Goal: Information Seeking & Learning: Learn about a topic

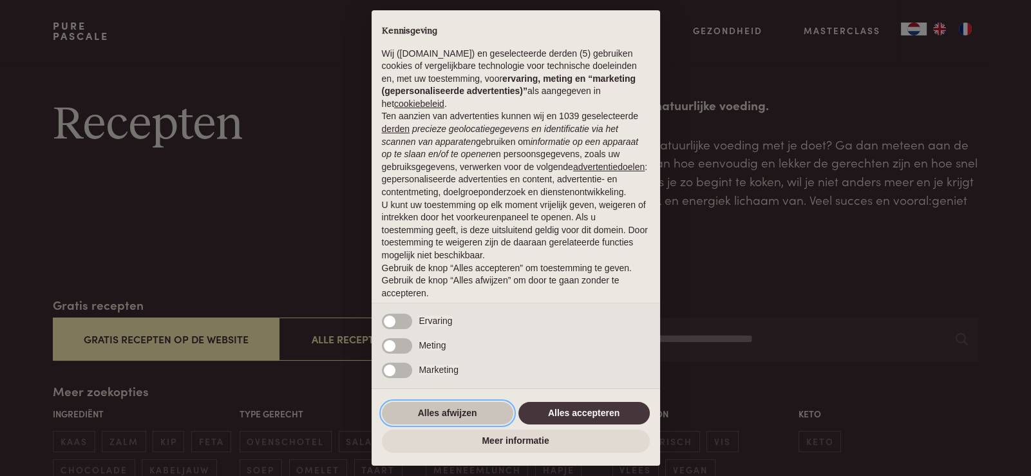
click at [476, 420] on button "Alles afwijzen" at bounding box center [447, 413] width 131 height 23
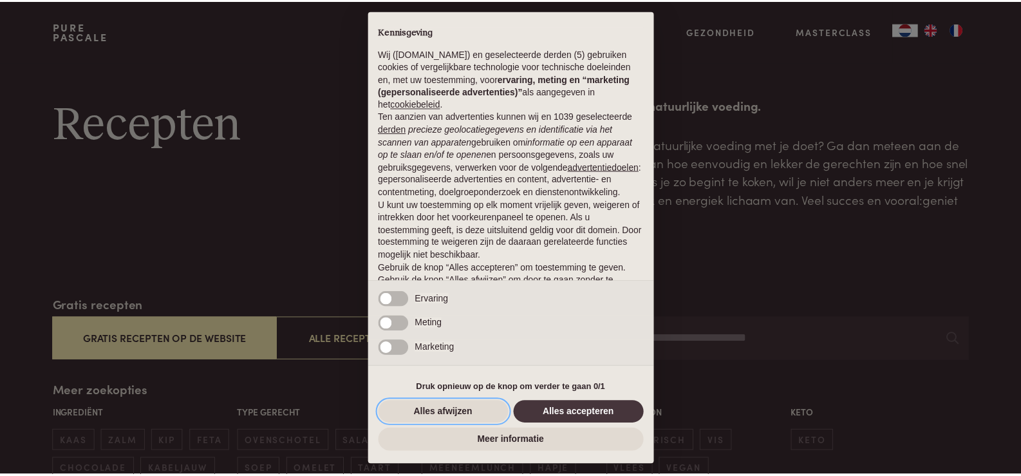
scroll to position [42, 0]
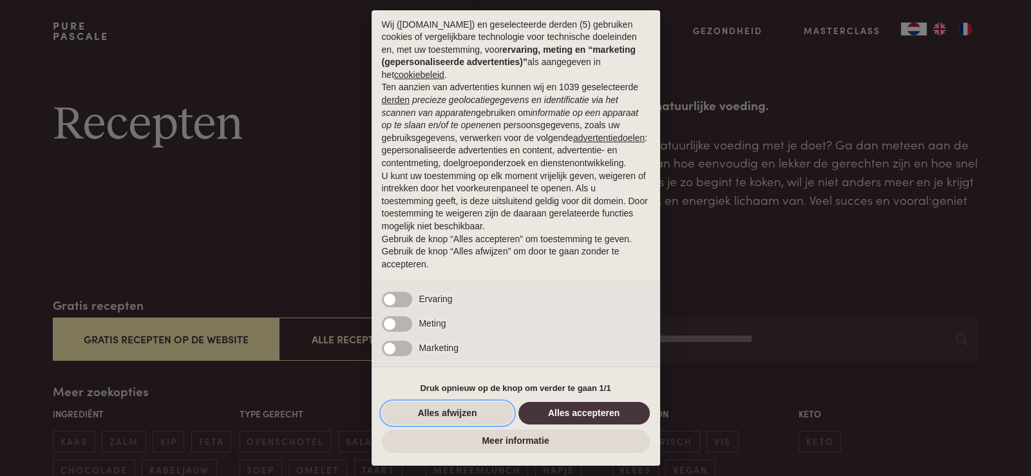
click at [476, 420] on button "Alles afwijzen" at bounding box center [447, 413] width 131 height 23
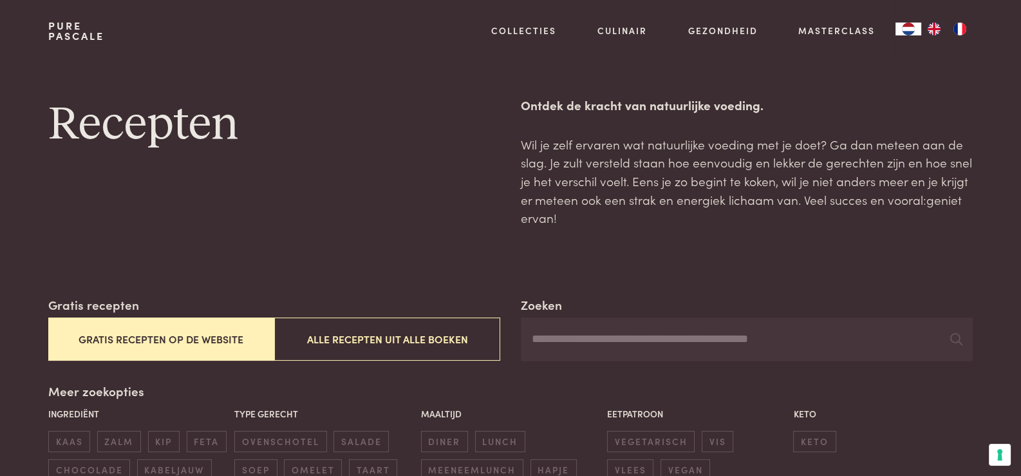
click at [219, 333] on button "Gratis recepten op de website" at bounding box center [161, 338] width 226 height 43
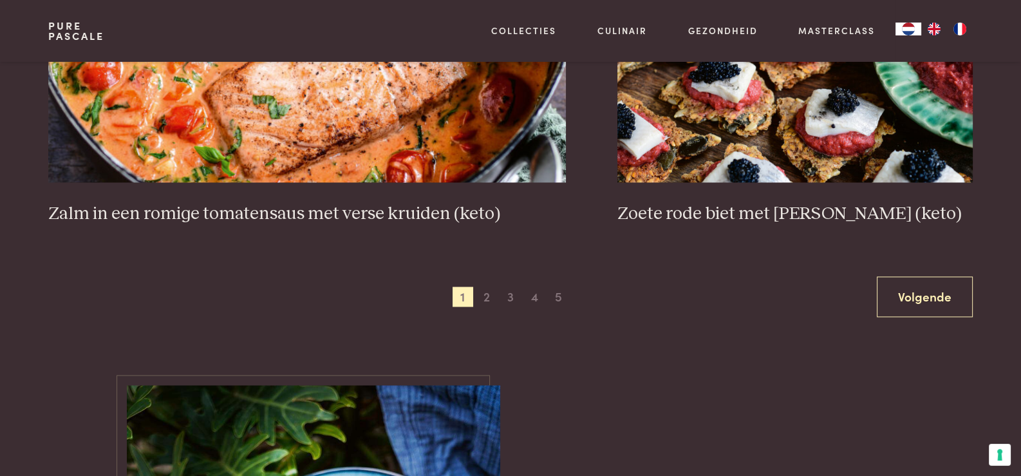
scroll to position [2426, 0]
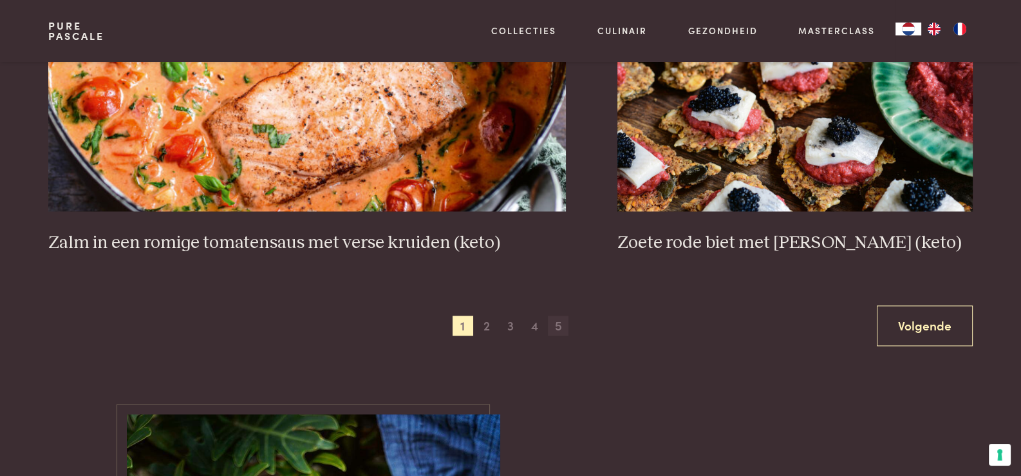
click at [556, 321] on span "5" at bounding box center [558, 325] width 21 height 21
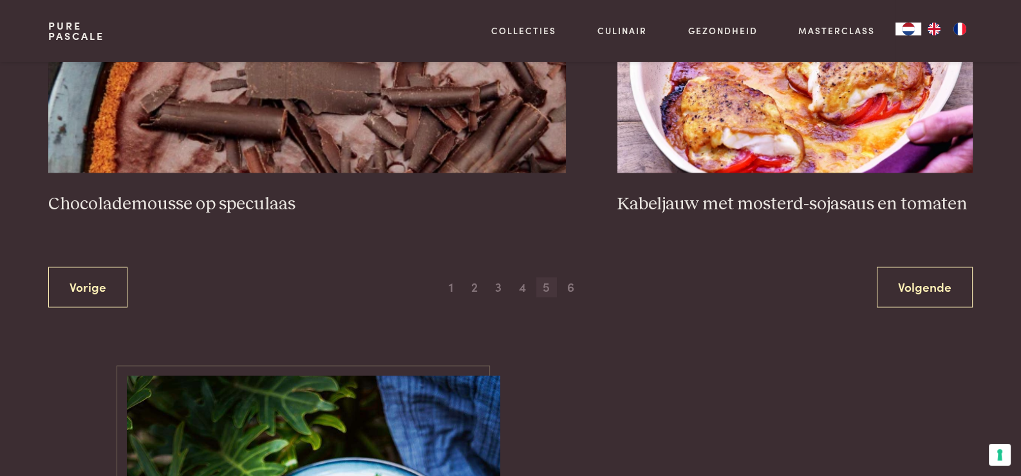
scroll to position [2465, 0]
click at [570, 286] on span "6" at bounding box center [570, 286] width 21 height 21
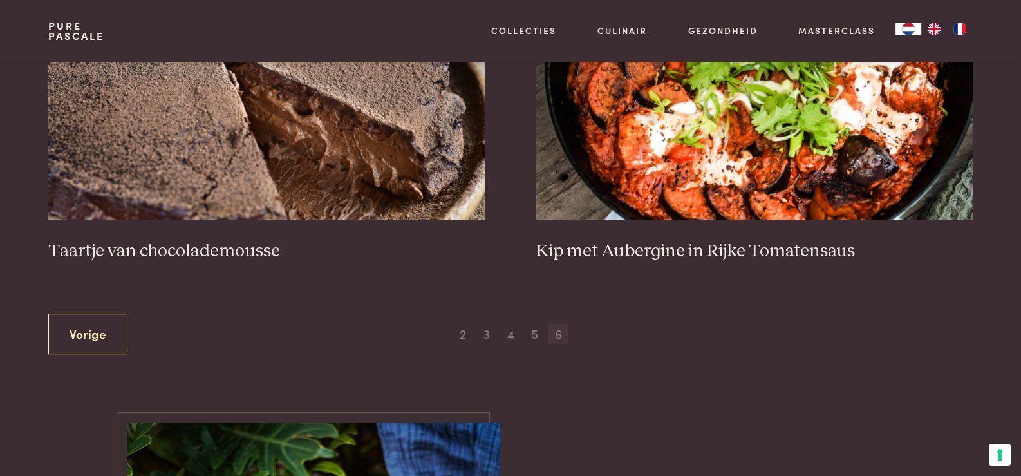
scroll to position [639, 0]
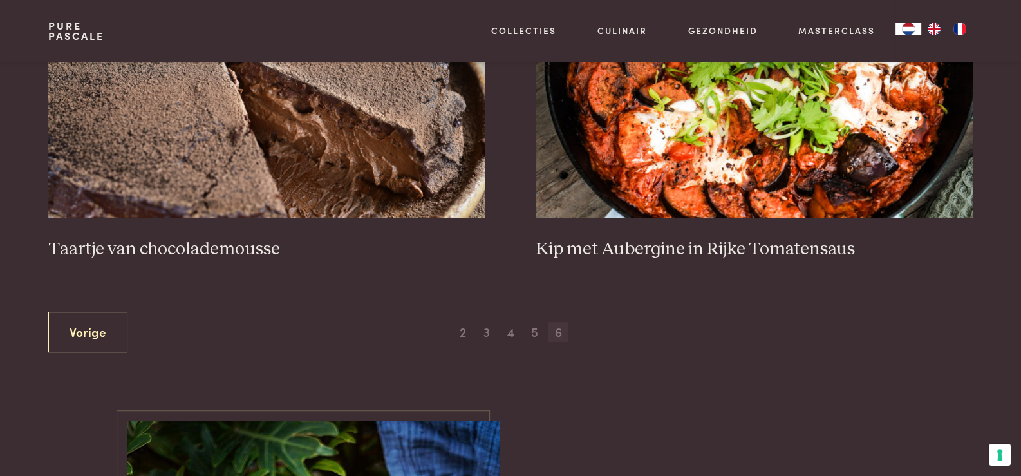
click at [554, 333] on span "6" at bounding box center [558, 332] width 21 height 21
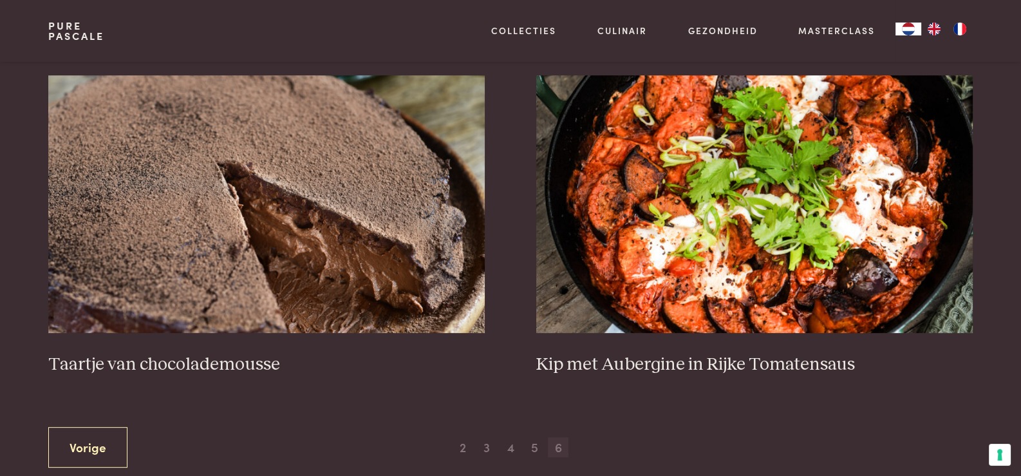
scroll to position [524, 0]
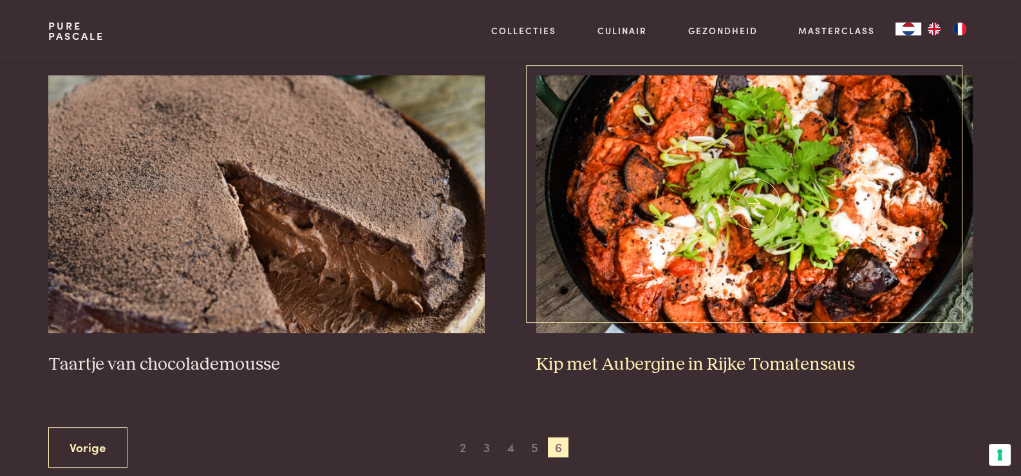
click at [612, 233] on img at bounding box center [754, 203] width 436 height 257
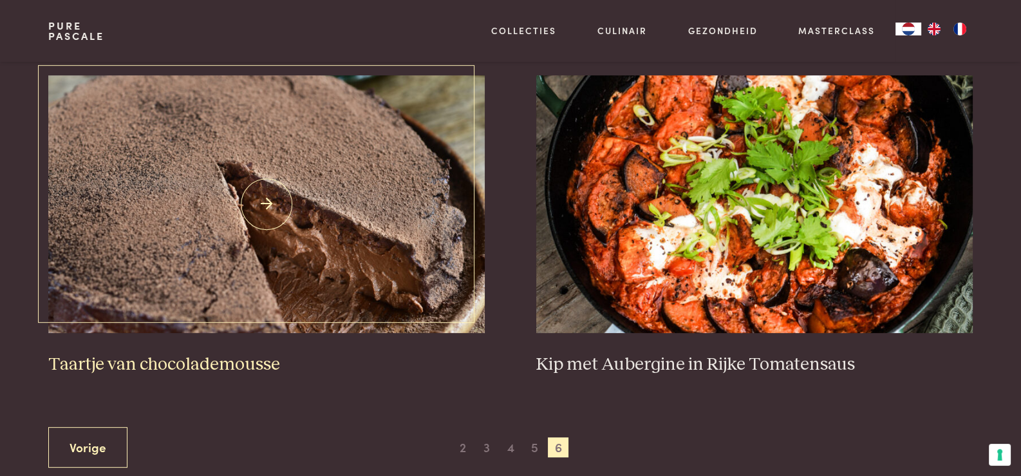
click at [302, 208] on img at bounding box center [266, 203] width 436 height 257
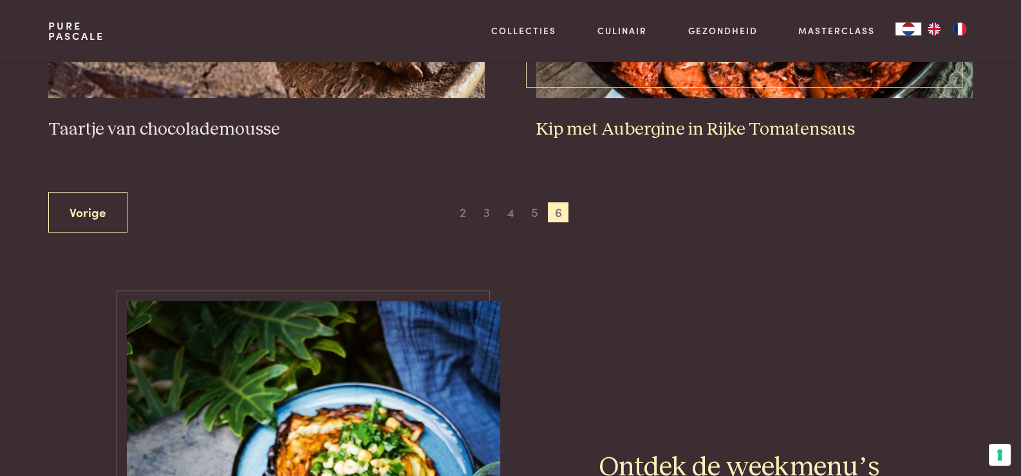
scroll to position [760, 0]
click at [531, 205] on span "5" at bounding box center [534, 211] width 21 height 21
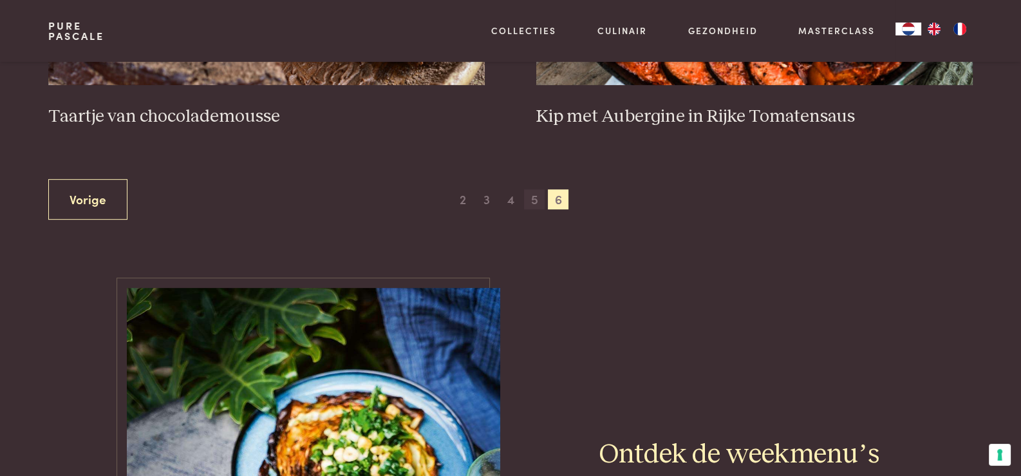
click at [536, 202] on span "5" at bounding box center [534, 199] width 21 height 21
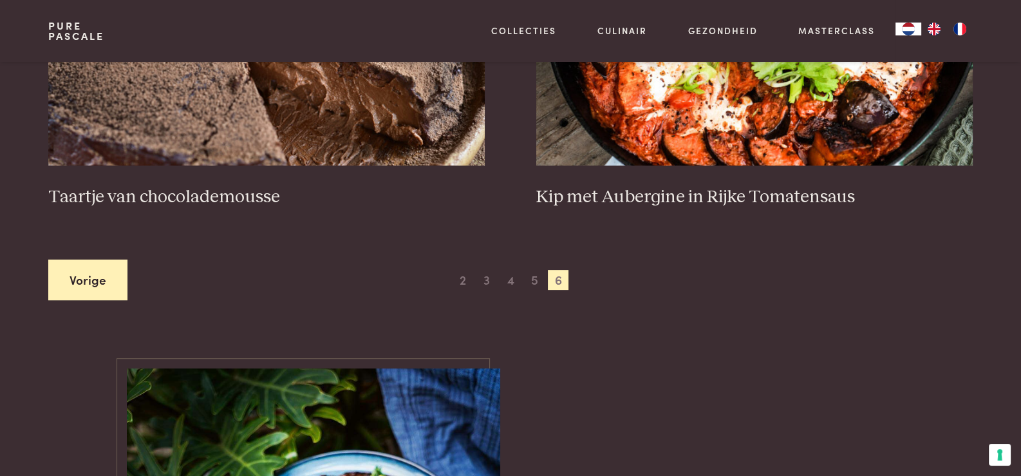
click at [72, 295] on link "Vorige" at bounding box center [87, 279] width 79 height 41
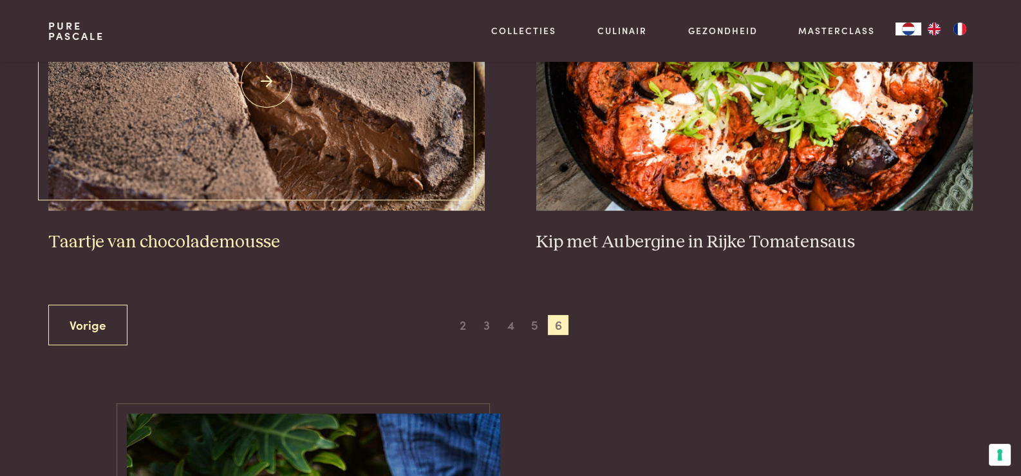
scroll to position [651, 0]
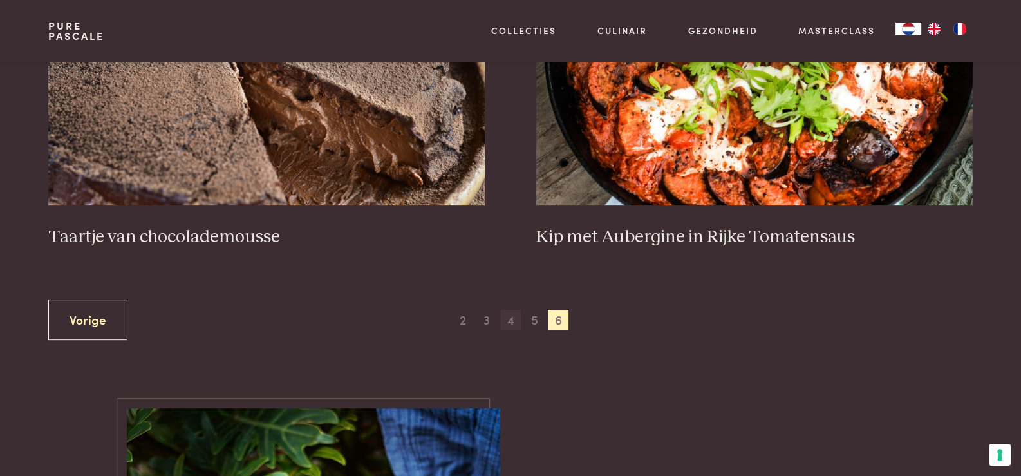
click at [516, 315] on span "4" at bounding box center [510, 320] width 21 height 21
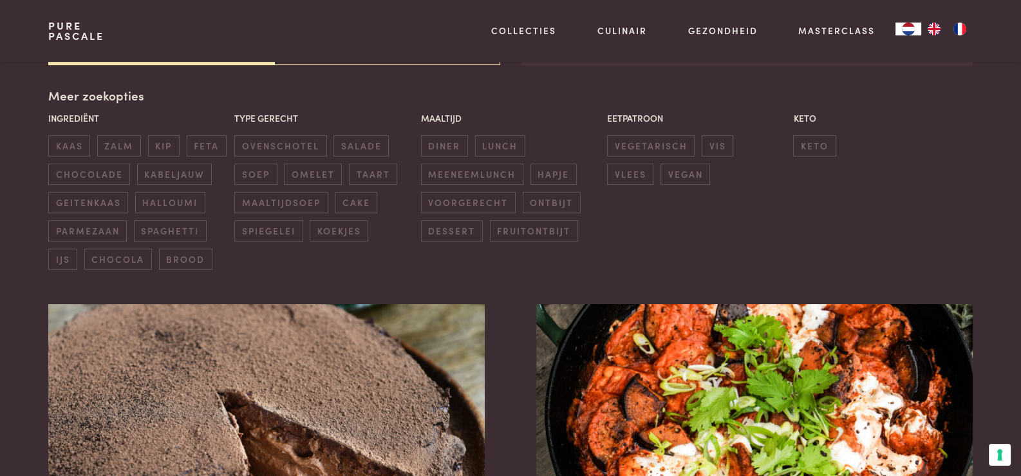
scroll to position [295, 0]
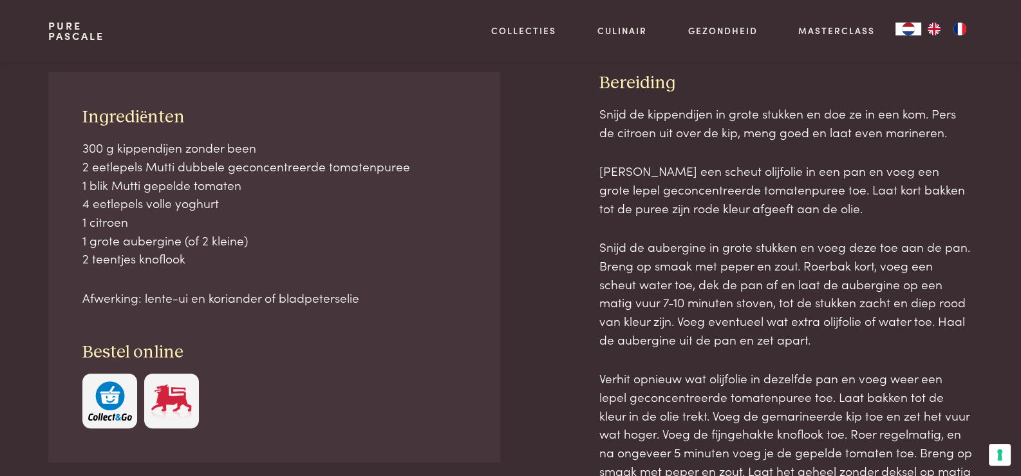
scroll to position [563, 0]
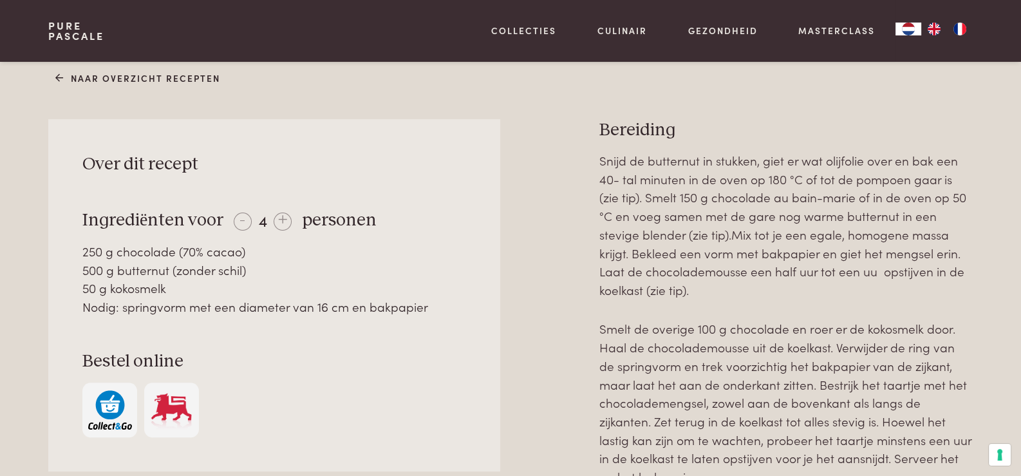
scroll to position [517, 0]
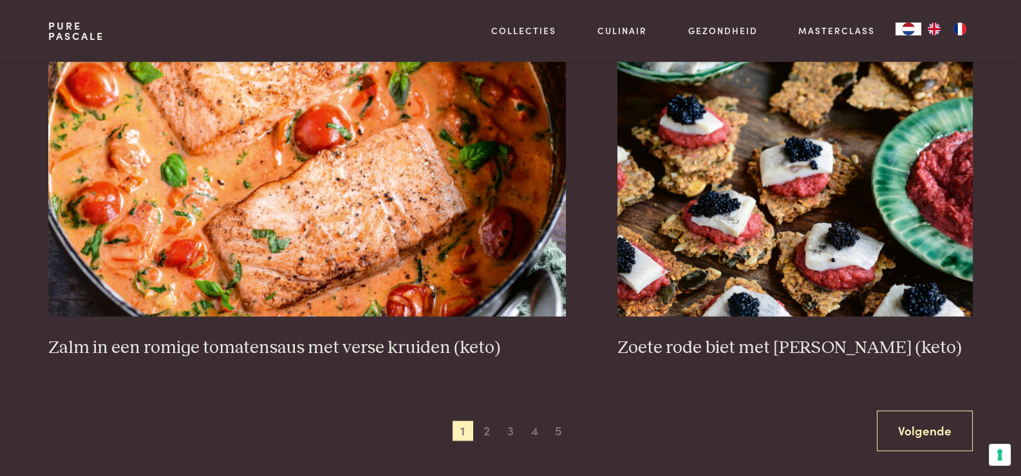
scroll to position [2321, 0]
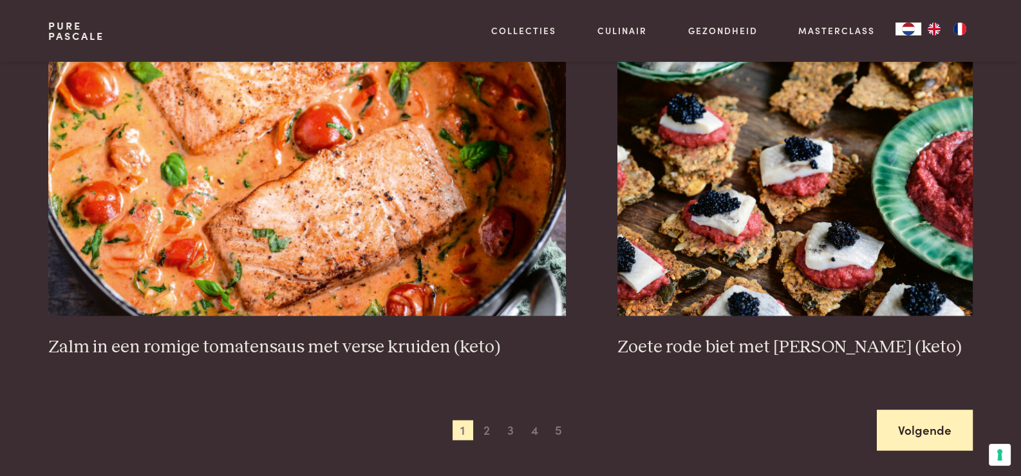
click at [972, 435] on link "Volgende" at bounding box center [925, 429] width 96 height 41
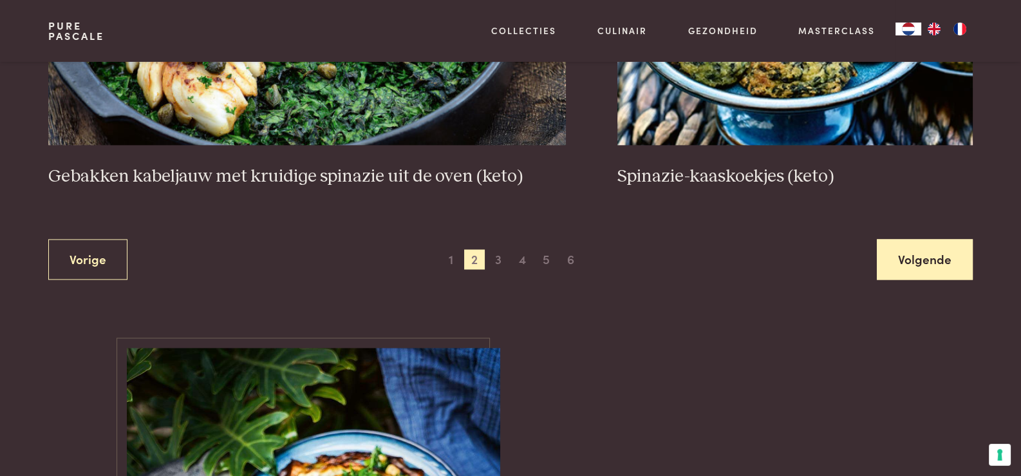
scroll to position [2525, 0]
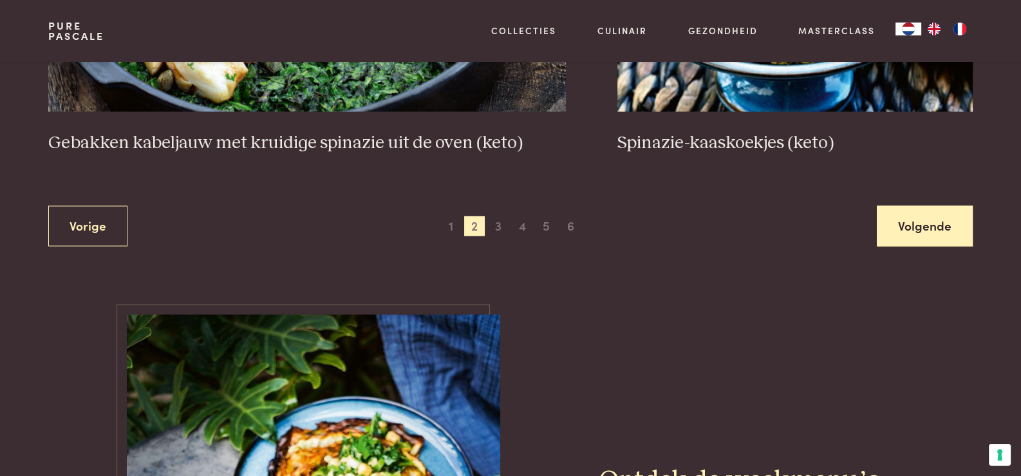
click at [910, 226] on link "Volgende" at bounding box center [925, 225] width 96 height 41
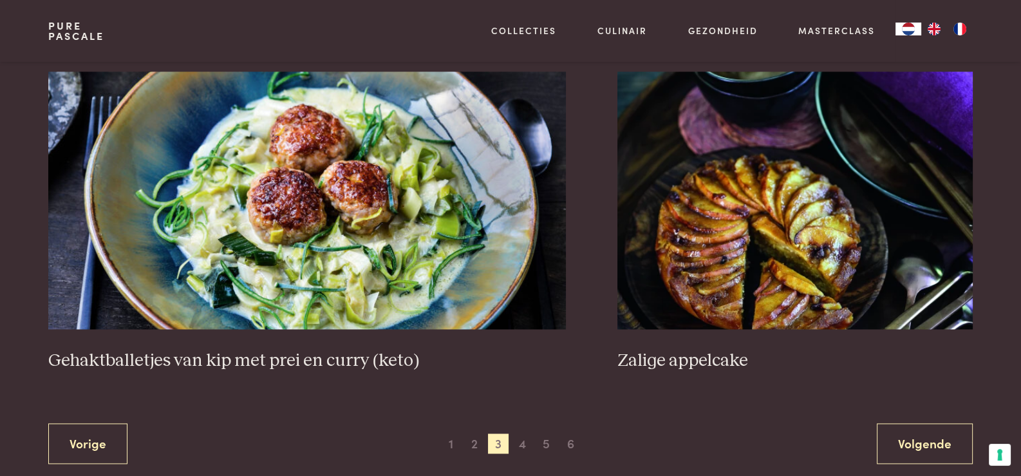
scroll to position [2354, 0]
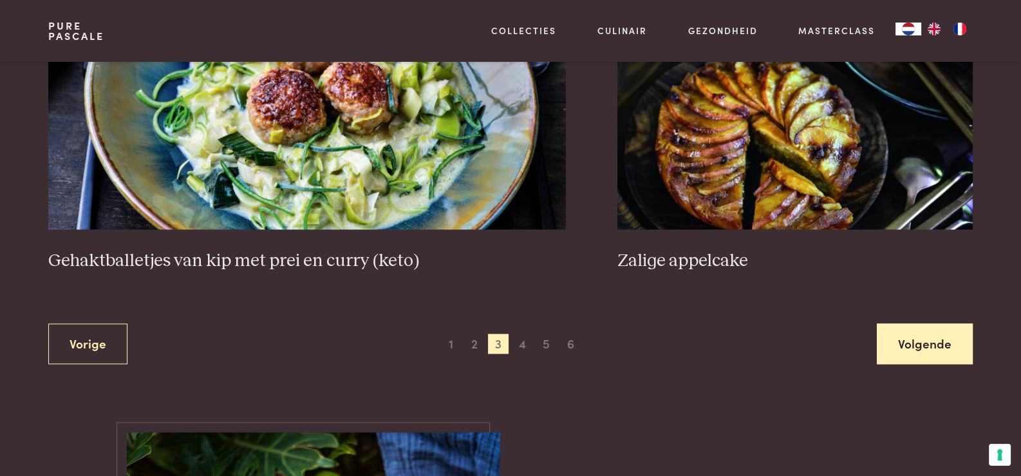
click at [951, 347] on link "Volgende" at bounding box center [925, 343] width 96 height 41
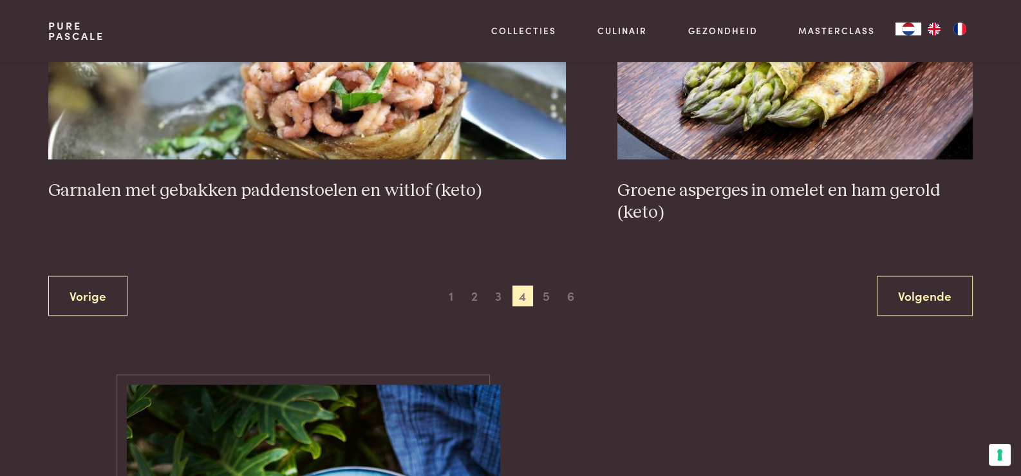
scroll to position [2481, 0]
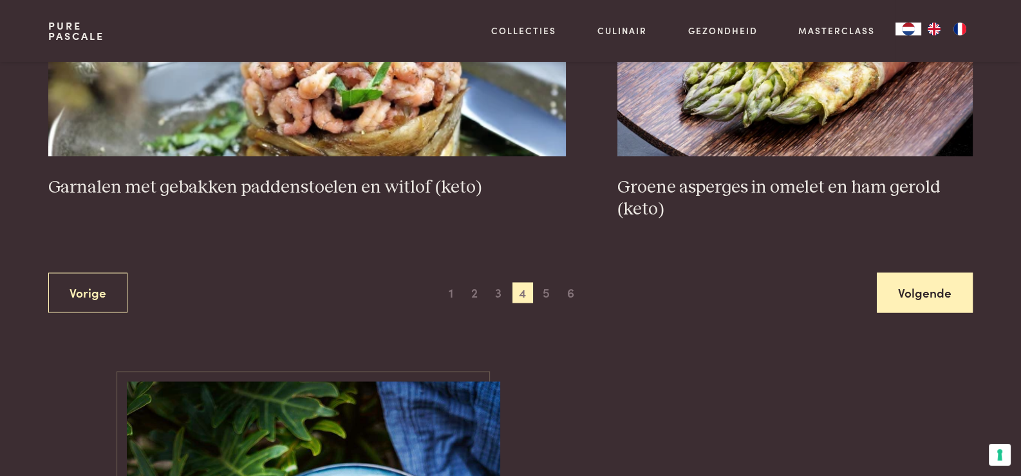
click at [917, 283] on link "Volgende" at bounding box center [925, 292] width 96 height 41
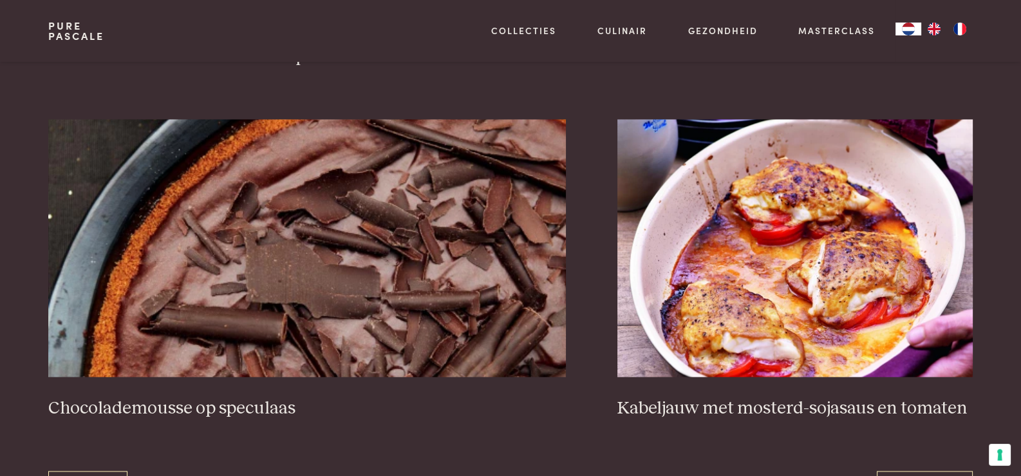
scroll to position [2267, 0]
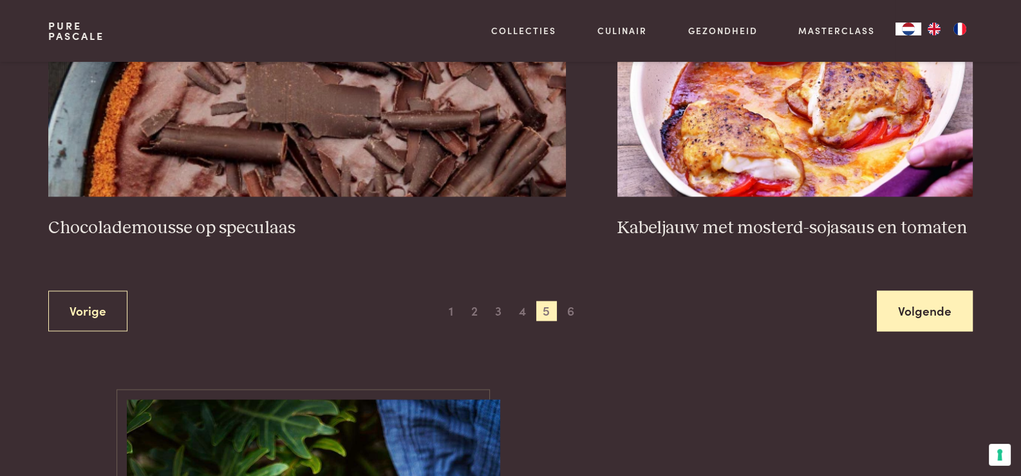
click at [942, 299] on link "Volgende" at bounding box center [925, 310] width 96 height 41
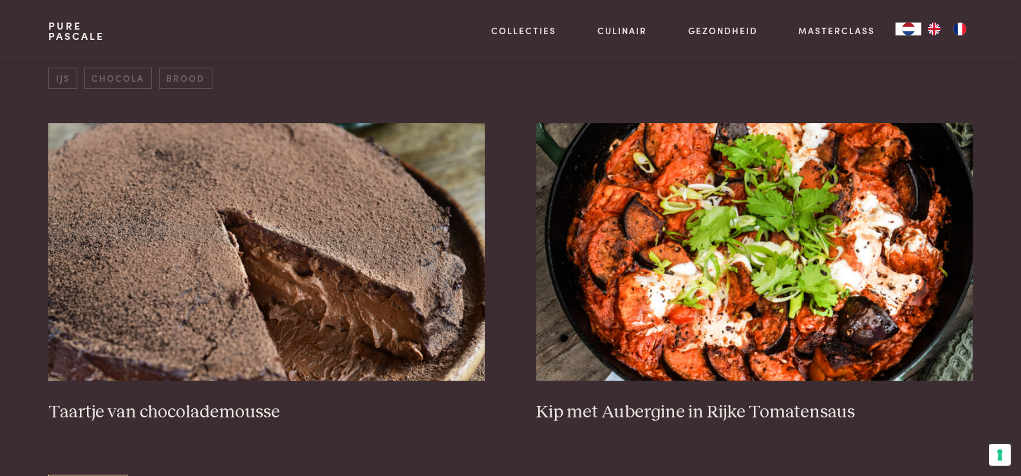
scroll to position [480, 0]
